Goal: Task Accomplishment & Management: Use online tool/utility

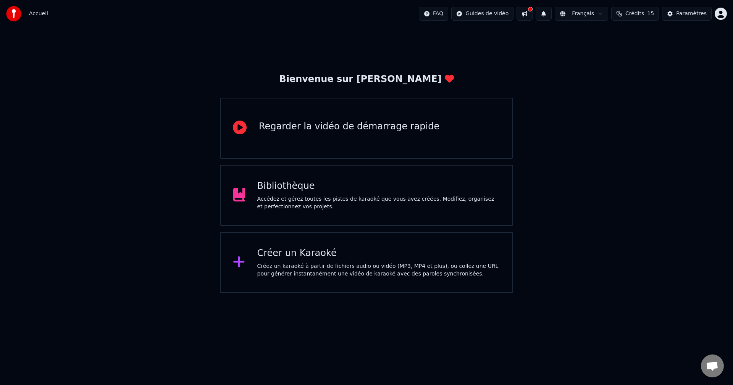
click at [295, 259] on div "Créer un Karaoké" at bounding box center [378, 253] width 243 height 12
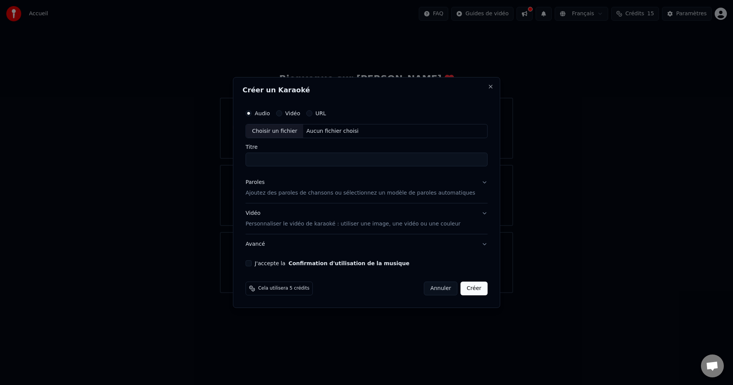
click at [321, 129] on div "Aucun fichier choisi" at bounding box center [332, 131] width 58 height 8
type input "**********"
click at [309, 193] on p "Ajoutez des paroles de chansons ou sélectionnez un modèle de paroles automatiqu…" at bounding box center [360, 194] width 230 height 8
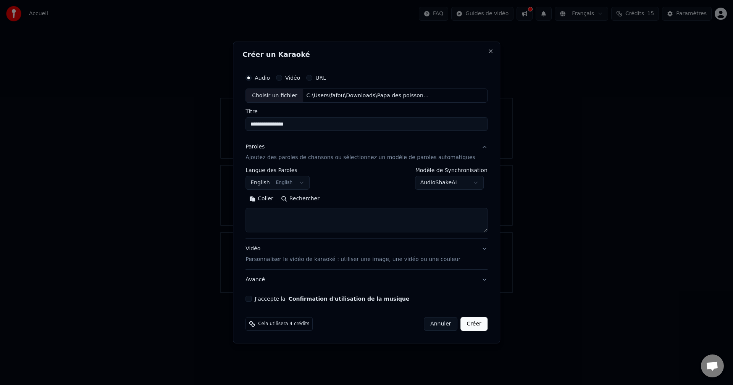
click at [319, 217] on textarea at bounding box center [366, 220] width 242 height 24
paste textarea "**********"
type textarea "**********"
click at [296, 298] on label "J'accepte la Confirmation d'utilisation de la musique" at bounding box center [332, 298] width 155 height 5
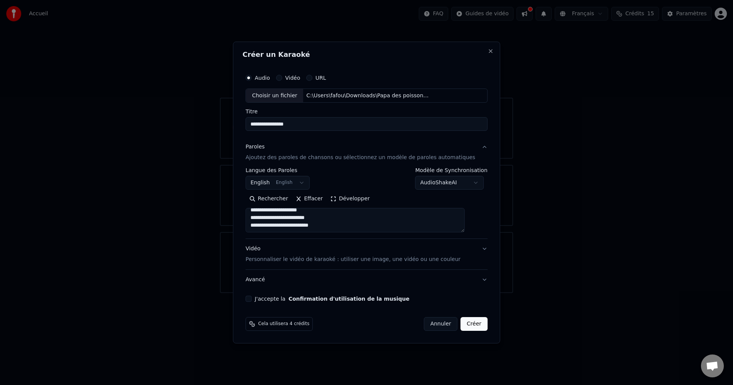
click at [251, 298] on button "J'accepte la Confirmation d'utilisation de la musique" at bounding box center [248, 299] width 6 height 6
click at [475, 248] on button "Vidéo Personnaliser le vidéo de karaoké : utiliser une image, une vidéo ou une …" at bounding box center [366, 254] width 242 height 31
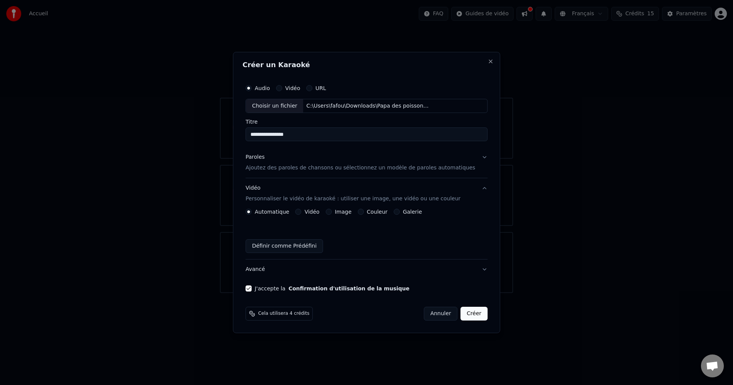
click at [467, 314] on button "Créer" at bounding box center [474, 314] width 27 height 14
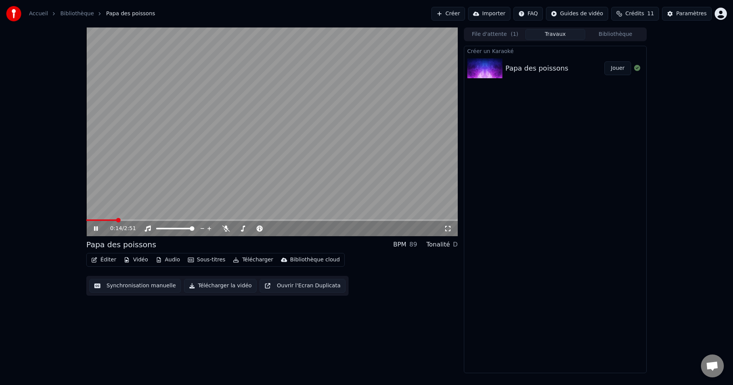
click at [118, 219] on span at bounding box center [271, 220] width 371 height 2
drag, startPoint x: 132, startPoint y: 221, endPoint x: 139, endPoint y: 222, distance: 7.3
click at [132, 221] on div "0:14 / 2:51" at bounding box center [271, 228] width 371 height 15
click at [144, 222] on div "0:14 / 2:51" at bounding box center [271, 228] width 371 height 15
click at [145, 221] on span at bounding box center [271, 220] width 371 height 2
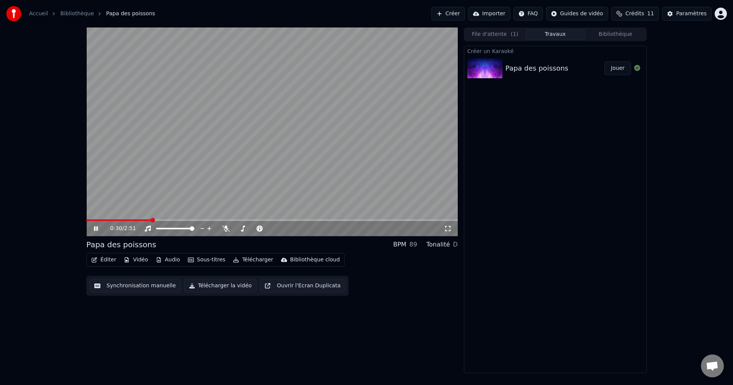
click at [153, 219] on span at bounding box center [271, 220] width 371 height 2
click at [169, 221] on span at bounding box center [271, 220] width 371 height 2
click at [94, 229] on icon at bounding box center [96, 228] width 4 height 5
click at [160, 261] on button "Audio" at bounding box center [168, 260] width 31 height 11
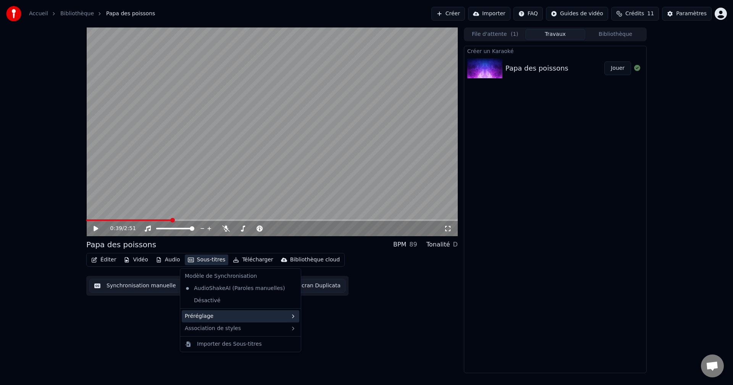
click at [221, 317] on div "Préréglage" at bounding box center [241, 316] width 118 height 12
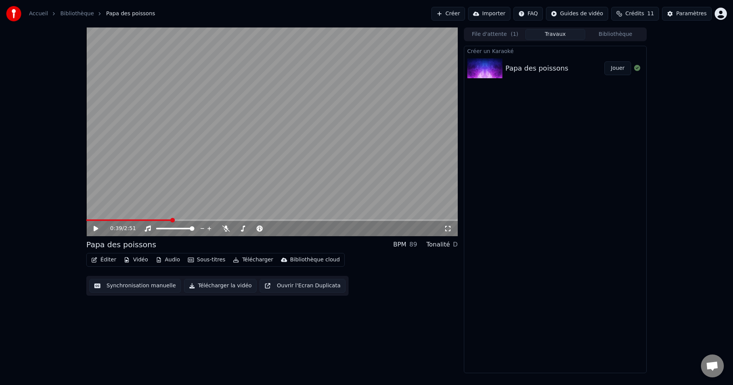
drag, startPoint x: 409, startPoint y: 289, endPoint x: 416, endPoint y: 288, distance: 7.3
click at [408, 289] on div "Éditer Vidéo Audio Sous-titres Télécharger Bibliothèque cloud Synchronisation m…" at bounding box center [271, 274] width 371 height 43
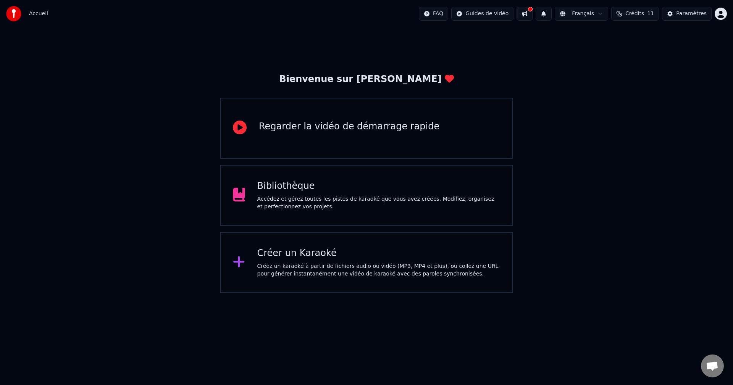
click at [312, 193] on div "Bibliothèque Accédez et gérez toutes les pistes de karaoké que vous avez créées…" at bounding box center [378, 195] width 243 height 31
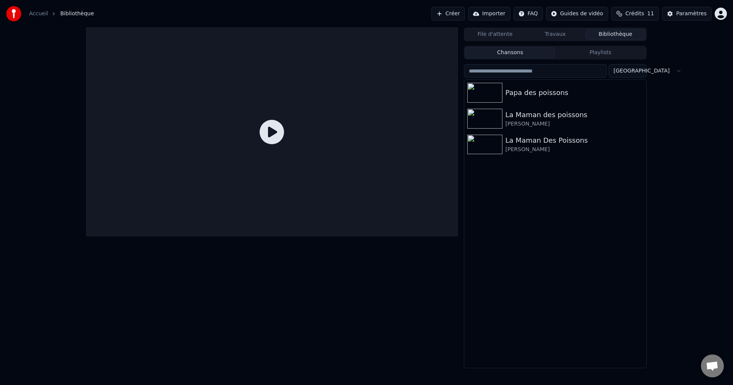
click at [719, 17] on html "Accueil Bibliothèque Créer Importer FAQ Guides de vidéo Crédits 11 Paramètres F…" at bounding box center [366, 192] width 733 height 385
click at [718, 13] on html "Accueil Bibliothèque Créer Importer FAQ Guides de vidéo Crédits 11 Paramètres F…" at bounding box center [366, 192] width 733 height 385
click at [495, 95] on img at bounding box center [484, 93] width 35 height 20
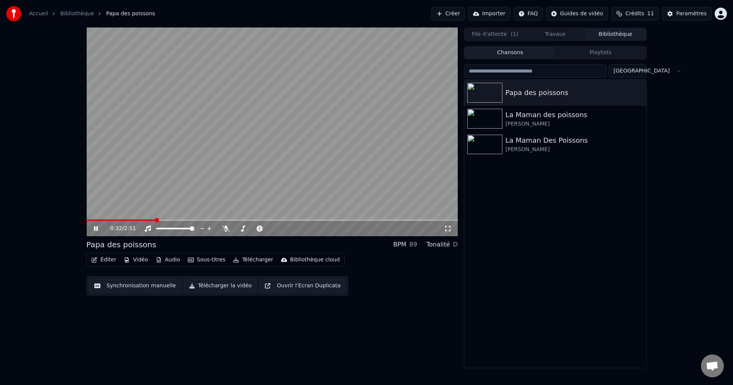
click at [155, 220] on span at bounding box center [271, 220] width 371 height 2
click at [200, 219] on span at bounding box center [271, 220] width 371 height 2
click at [224, 220] on span at bounding box center [271, 220] width 371 height 2
click at [242, 220] on span at bounding box center [271, 220] width 371 height 2
click at [526, 144] on div "La Maman Des Poissons" at bounding box center [570, 140] width 130 height 11
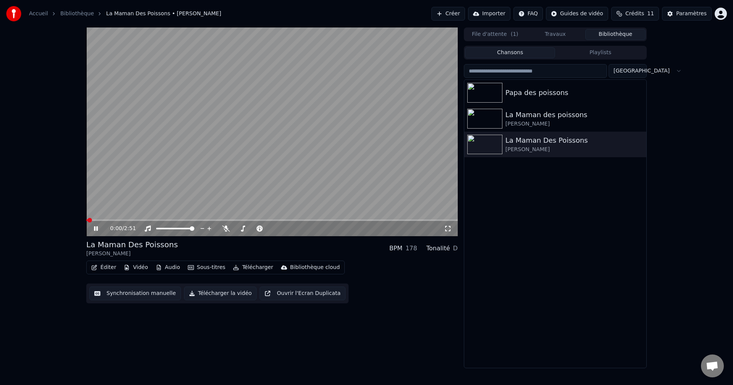
drag, startPoint x: 140, startPoint y: 222, endPoint x: 148, endPoint y: 222, distance: 8.4
click at [142, 222] on div "0:00 / 2:51" at bounding box center [271, 228] width 371 height 15
click at [148, 219] on span at bounding box center [271, 220] width 371 height 2
click at [161, 219] on video at bounding box center [271, 131] width 371 height 209
click at [177, 221] on span at bounding box center [271, 220] width 371 height 2
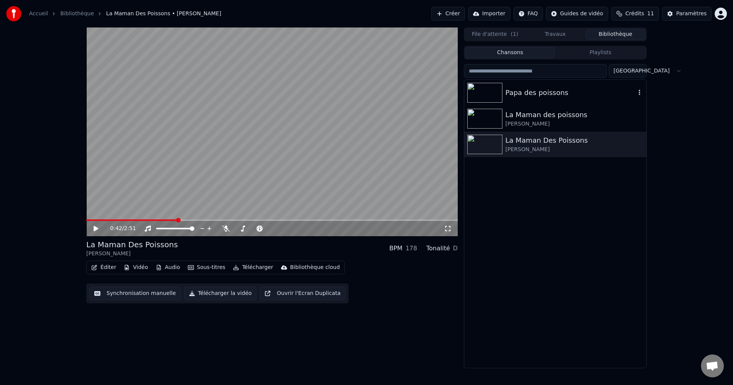
click at [546, 102] on div "Papa des poissons" at bounding box center [555, 93] width 182 height 26
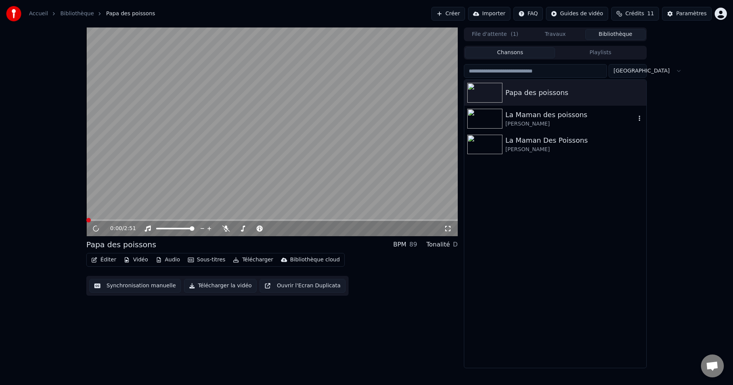
click at [538, 122] on div "[PERSON_NAME]" at bounding box center [570, 124] width 130 height 8
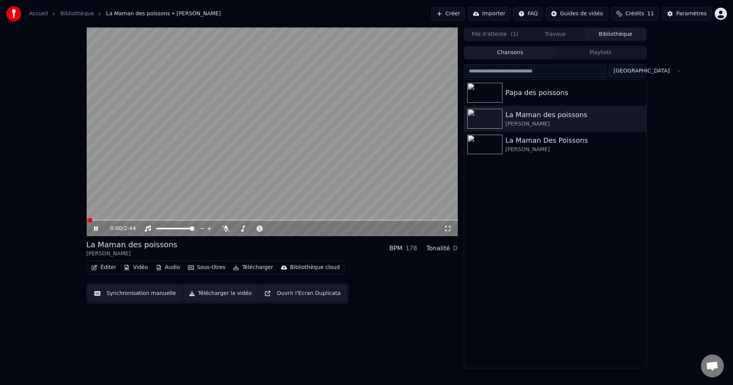
click at [154, 221] on span at bounding box center [271, 220] width 371 height 2
drag, startPoint x: 536, startPoint y: 192, endPoint x: 543, endPoint y: 104, distance: 88.4
click at [535, 190] on div "Papa des poissons La Maman des poissons [PERSON_NAME] La Maman Des Poissons [PE…" at bounding box center [555, 224] width 182 height 288
click at [544, 93] on div "Papa des poissons" at bounding box center [570, 92] width 130 height 11
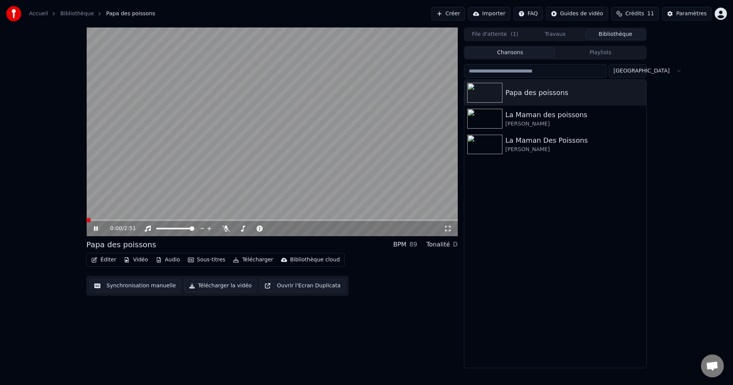
click at [86, 221] on span at bounding box center [86, 220] width 0 height 2
click at [98, 228] on icon at bounding box center [96, 228] width 4 height 5
click at [239, 261] on button "Télécharger" at bounding box center [253, 260] width 46 height 11
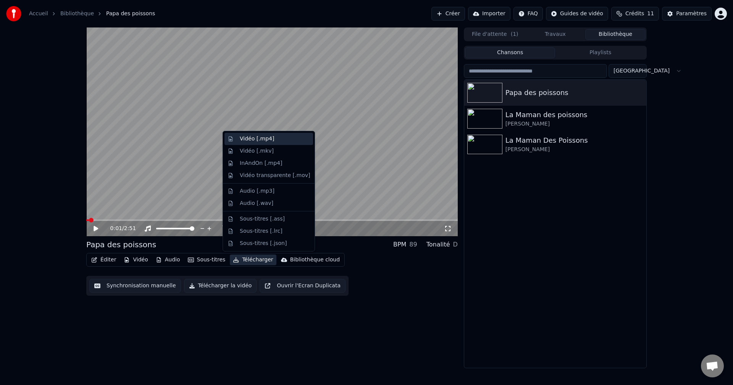
click at [280, 141] on div "Vidéo [.mp4]" at bounding box center [275, 139] width 70 height 8
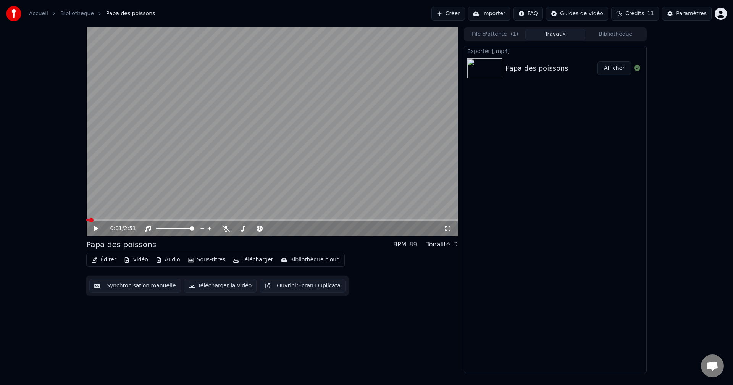
click at [616, 69] on button "Afficher" at bounding box center [614, 68] width 34 height 14
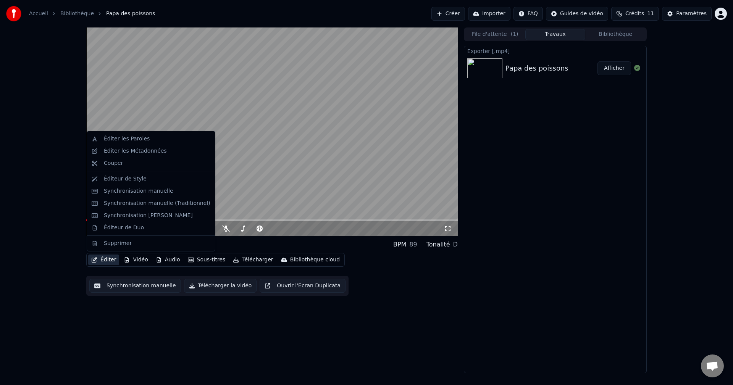
click at [107, 258] on button "Éditer" at bounding box center [103, 260] width 31 height 11
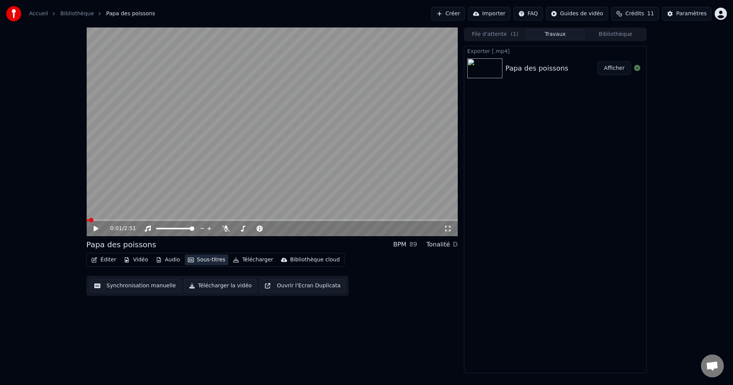
click at [192, 263] on button "Sous-titres" at bounding box center [207, 260] width 44 height 11
click at [193, 262] on button "Sous-titres" at bounding box center [207, 260] width 44 height 11
click at [216, 261] on button "Sous-titres" at bounding box center [207, 260] width 44 height 11
click at [111, 283] on button "Synchronisation manuelle" at bounding box center [135, 286] width 92 height 14
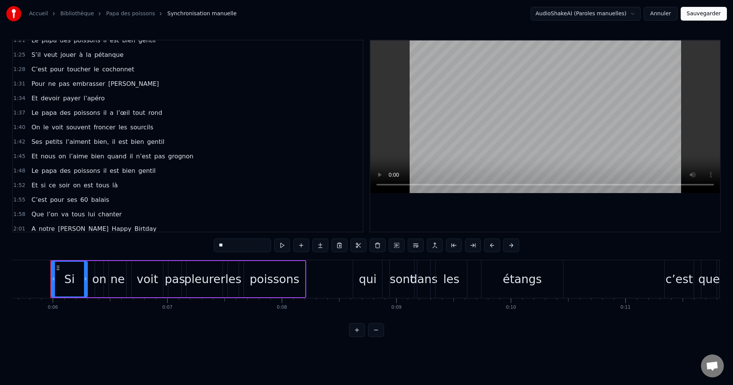
scroll to position [389, 0]
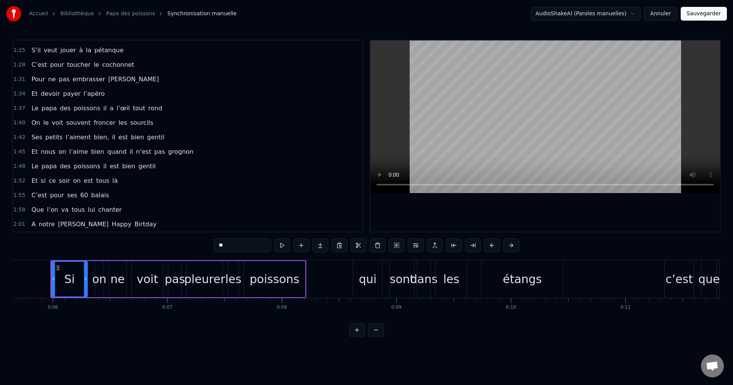
click at [134, 225] on span "Birtday" at bounding box center [146, 224] width 24 height 9
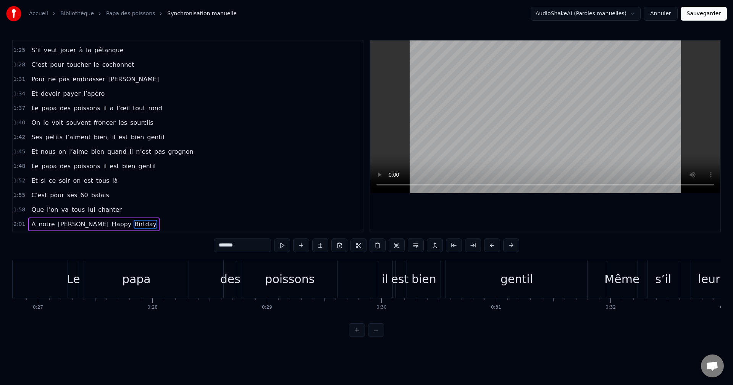
click at [134, 224] on span "Birtday" at bounding box center [146, 224] width 24 height 9
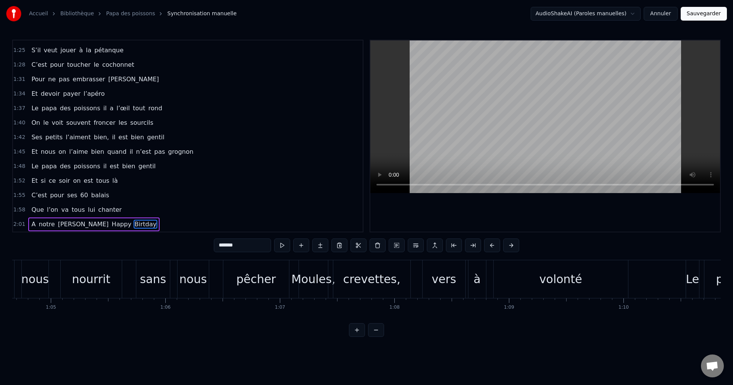
click at [134, 224] on span "Birtday" at bounding box center [146, 224] width 24 height 9
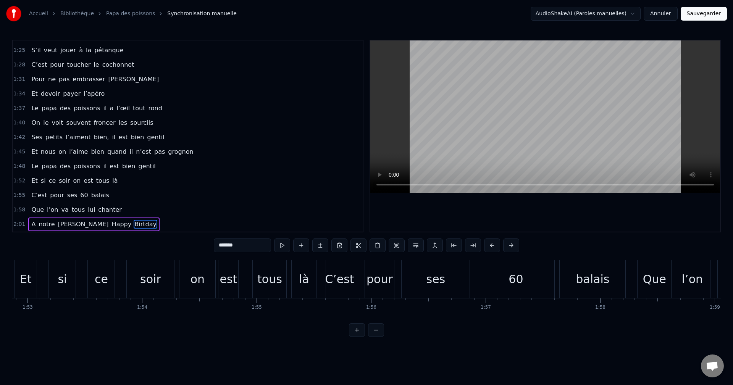
scroll to position [0, 14054]
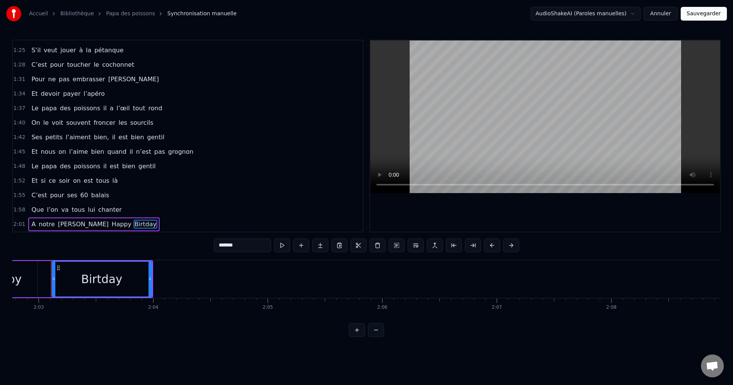
click at [104, 278] on div "Birtday" at bounding box center [101, 279] width 41 height 17
drag, startPoint x: 232, startPoint y: 245, endPoint x: 225, endPoint y: 256, distance: 13.2
click at [231, 245] on input "*******" at bounding box center [242, 245] width 57 height 14
click at [227, 247] on input "*******" at bounding box center [242, 245] width 57 height 14
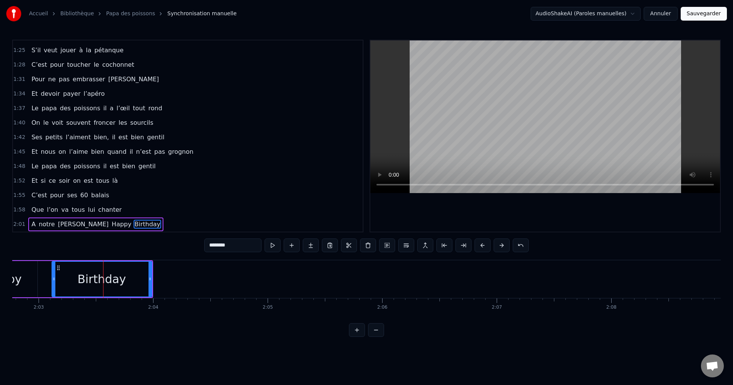
type input "********"
click at [62, 247] on div "0:05 Si on ne voit pas pleurer les poissons 0:08 qui sont dans les étangs 0:11 …" at bounding box center [366, 188] width 708 height 297
click at [66, 273] on div "Birthday" at bounding box center [101, 279] width 99 height 35
click at [709, 13] on button "Sauvegarder" at bounding box center [703, 14] width 46 height 14
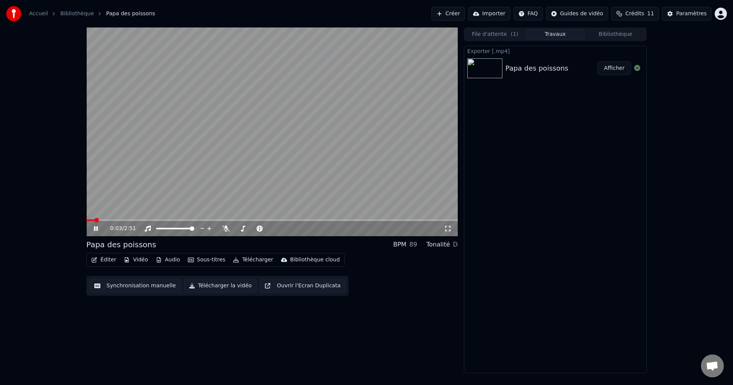
click at [415, 245] on div "89" at bounding box center [413, 244] width 8 height 9
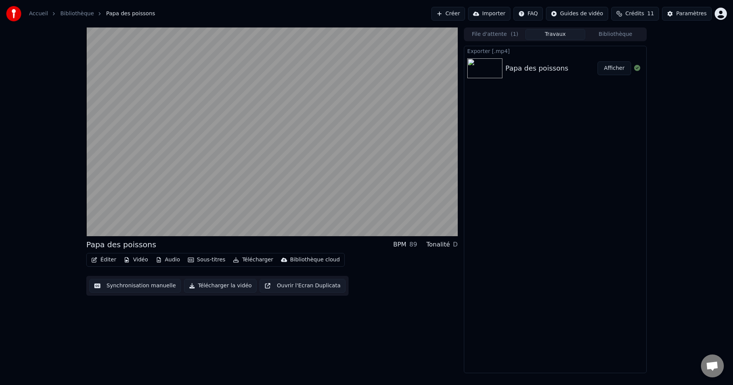
click at [407, 258] on div "Éditer Vidéo Audio Sous-titres Télécharger Bibliothèque cloud Synchronisation m…" at bounding box center [271, 274] width 371 height 43
click at [240, 261] on button "Télécharger" at bounding box center [253, 260] width 46 height 11
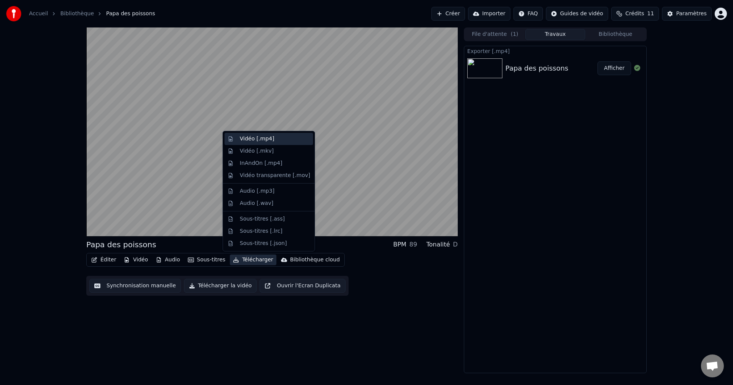
click at [277, 140] on div "Vidéo [.mp4]" at bounding box center [275, 139] width 70 height 8
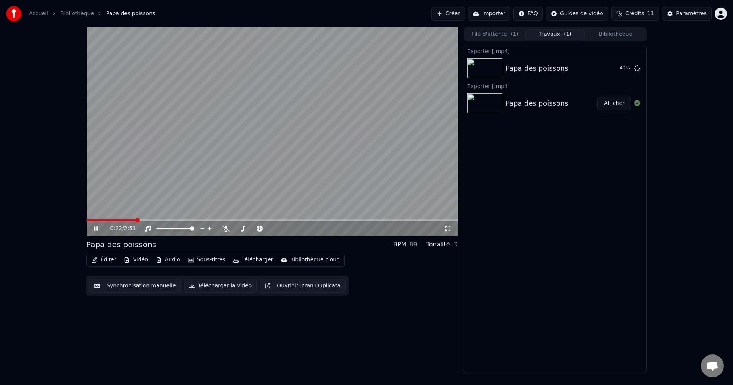
click at [97, 229] on icon at bounding box center [96, 228] width 4 height 5
click at [613, 69] on button "Afficher" at bounding box center [614, 68] width 34 height 14
